Goal: Navigation & Orientation: Find specific page/section

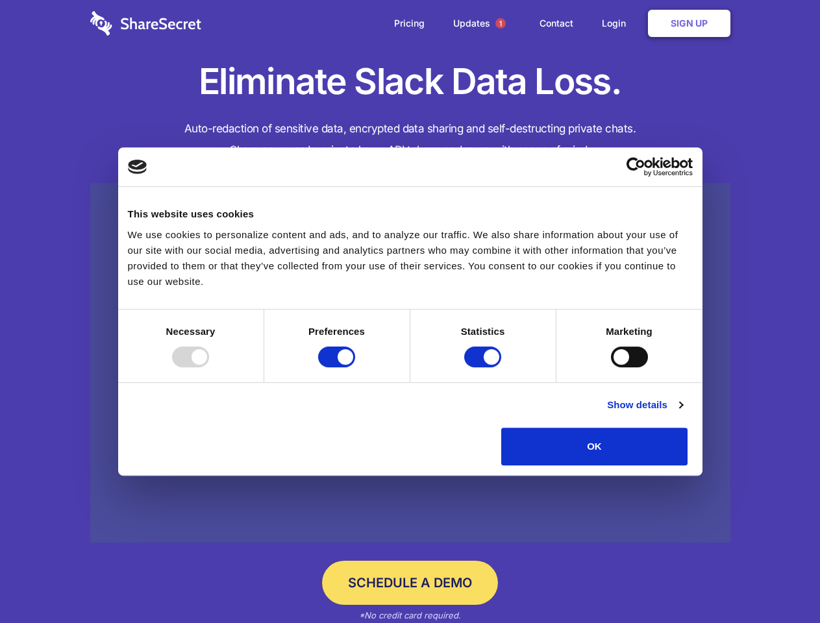
click at [209, 367] on div at bounding box center [190, 357] width 37 height 21
click at [355, 367] on input "Preferences" at bounding box center [336, 357] width 37 height 21
checkbox input "false"
click at [484, 367] on input "Statistics" at bounding box center [482, 357] width 37 height 21
checkbox input "false"
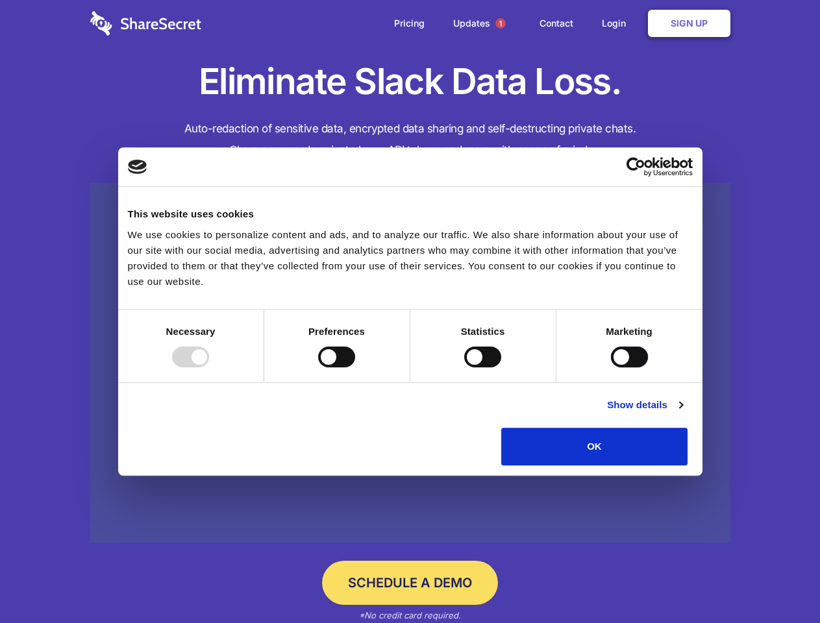
click at [611, 367] on input "Marketing" at bounding box center [629, 357] width 37 height 21
checkbox input "true"
click at [682, 413] on link "Show details" at bounding box center [644, 405] width 75 height 16
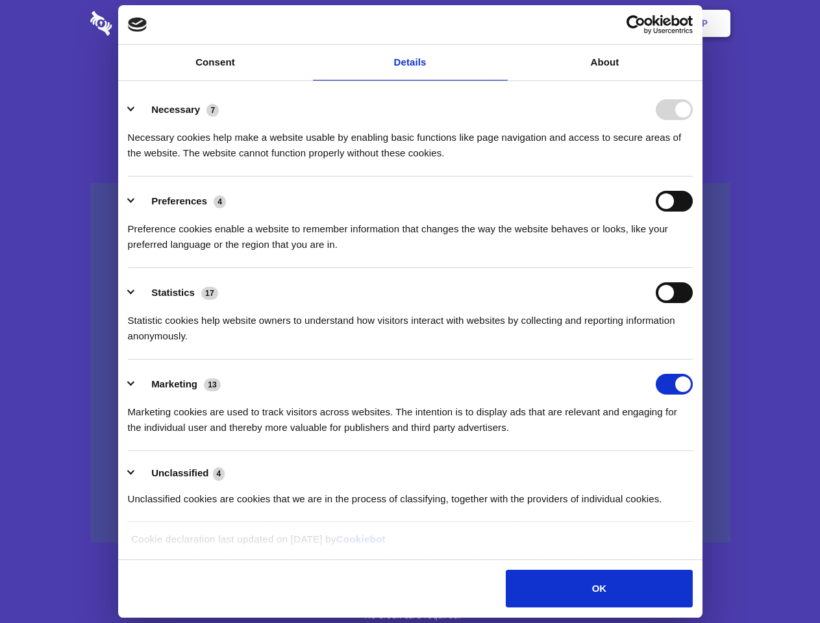
click at [693, 177] on li "Necessary 7 Necessary cookies help make a website usable by enabling basic func…" at bounding box center [410, 131] width 565 height 92
click at [500, 23] on span "1" at bounding box center [500, 23] width 10 height 10
